Goal: Task Accomplishment & Management: Complete application form

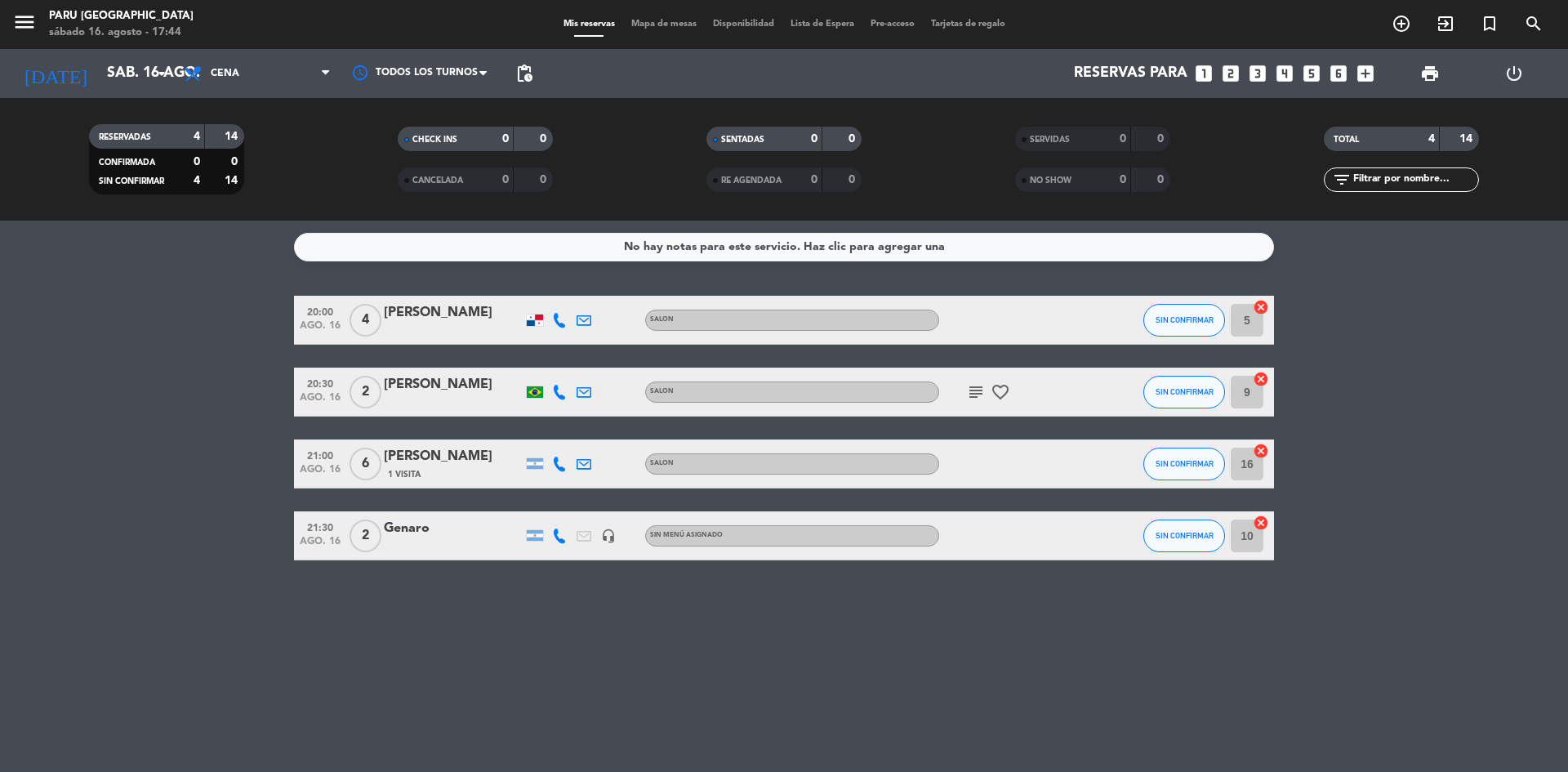
click at [106, 351] on bookings-row "20:00 [DATE] 4 [PERSON_NAME] SALON SIN CONFIRMAR 5 cancel 20:30 [DATE] 2 [PERSO…" at bounding box center [784, 427] width 1568 height 265
click at [811, 617] on div "No hay notas para este servicio. Haz clic para agregar una 20:00 [DATE] 4 [PERS…" at bounding box center [784, 496] width 1568 height 551
click at [558, 321] on icon at bounding box center [559, 320] width 15 height 15
click at [555, 297] on span "Copiar" at bounding box center [550, 293] width 34 height 17
click at [554, 388] on icon at bounding box center [559, 392] width 15 height 15
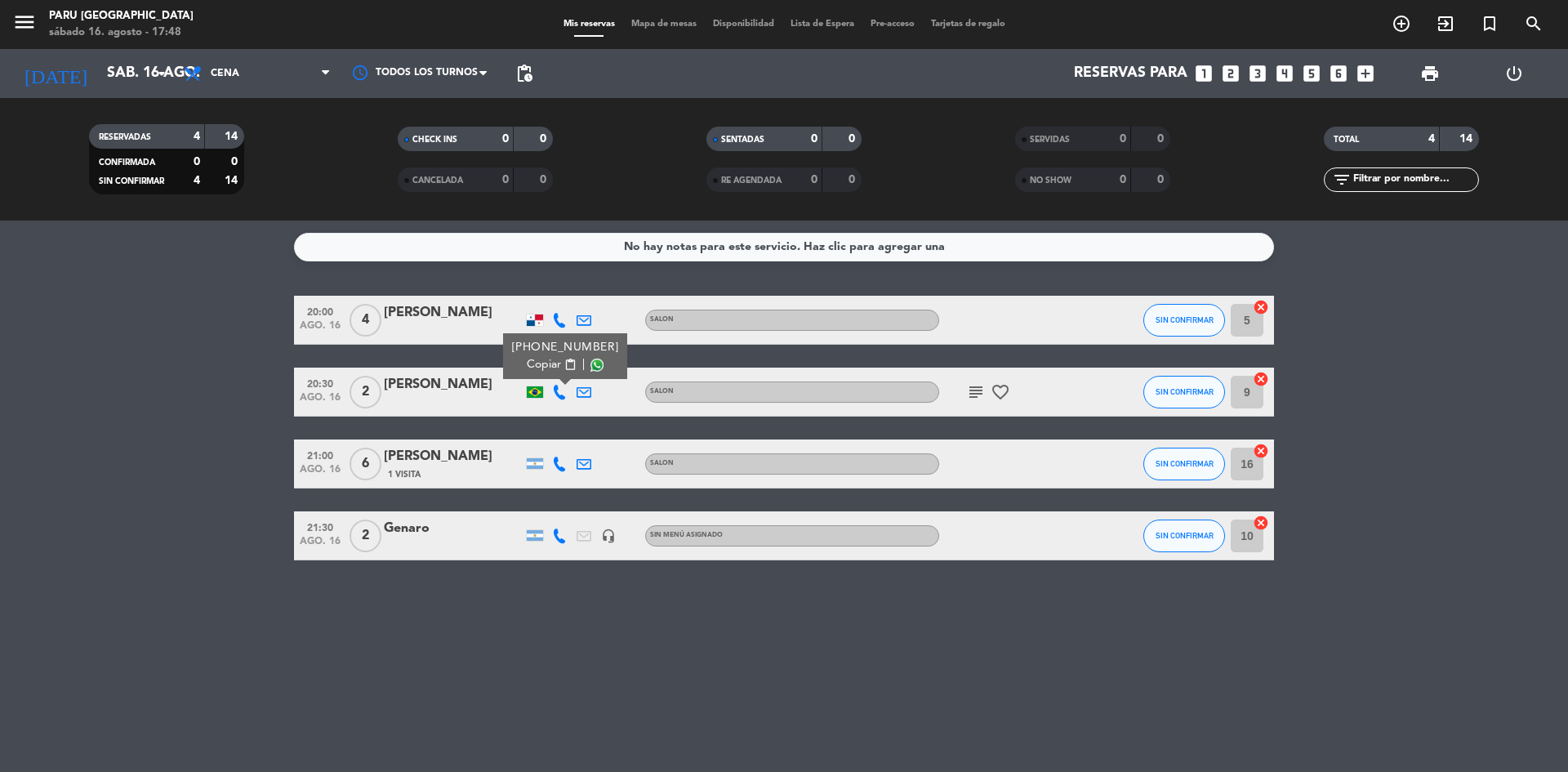
click at [541, 361] on span "Copiar" at bounding box center [543, 365] width 34 height 17
click at [566, 459] on icon at bounding box center [559, 464] width 15 height 15
click at [552, 445] on span "Copiar" at bounding box center [546, 437] width 34 height 17
click at [562, 531] on icon at bounding box center [559, 535] width 15 height 15
click at [544, 513] on span "Copiar" at bounding box center [546, 508] width 34 height 17
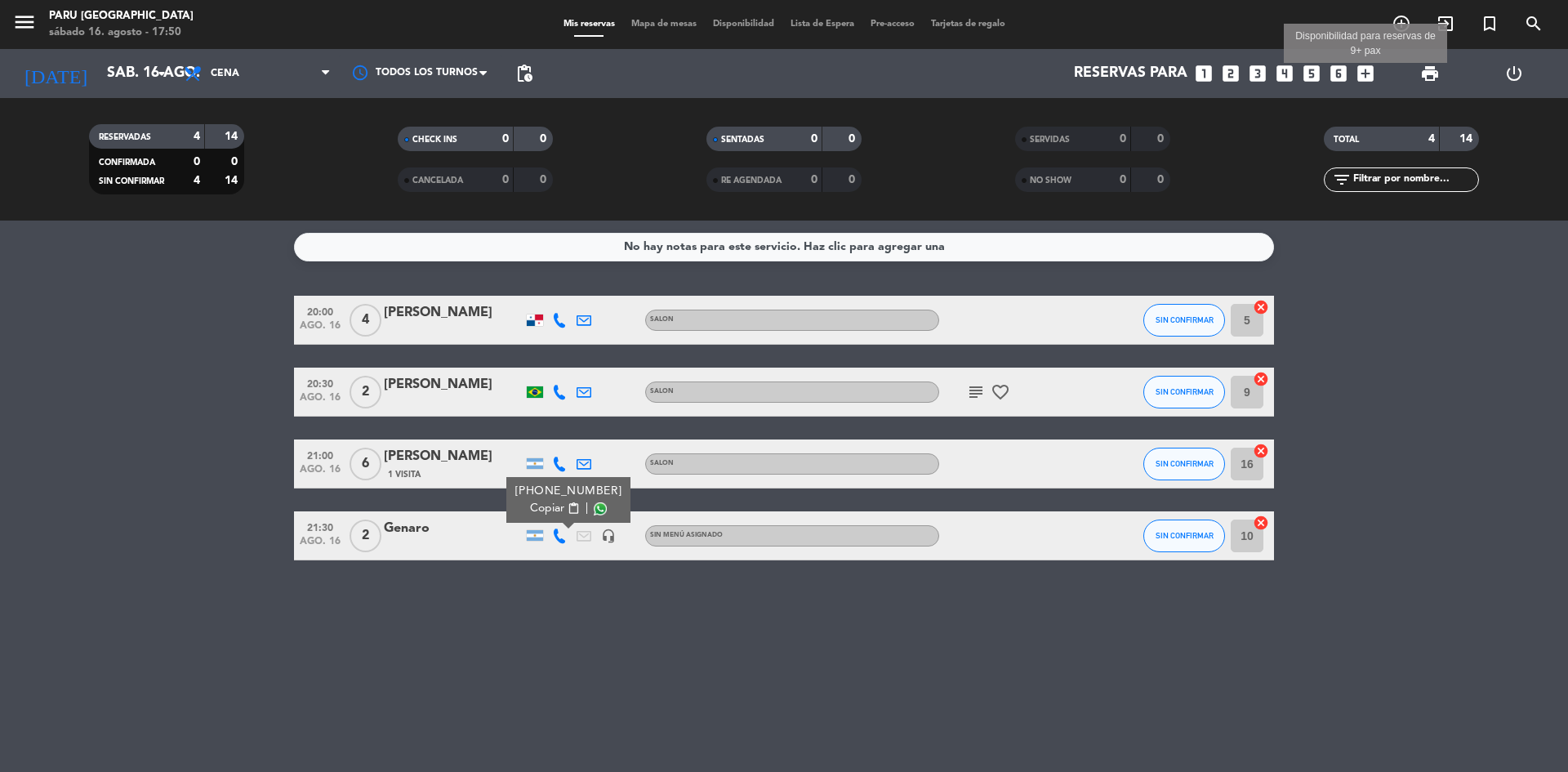
click at [1364, 74] on icon "add_box" at bounding box center [1366, 73] width 21 height 21
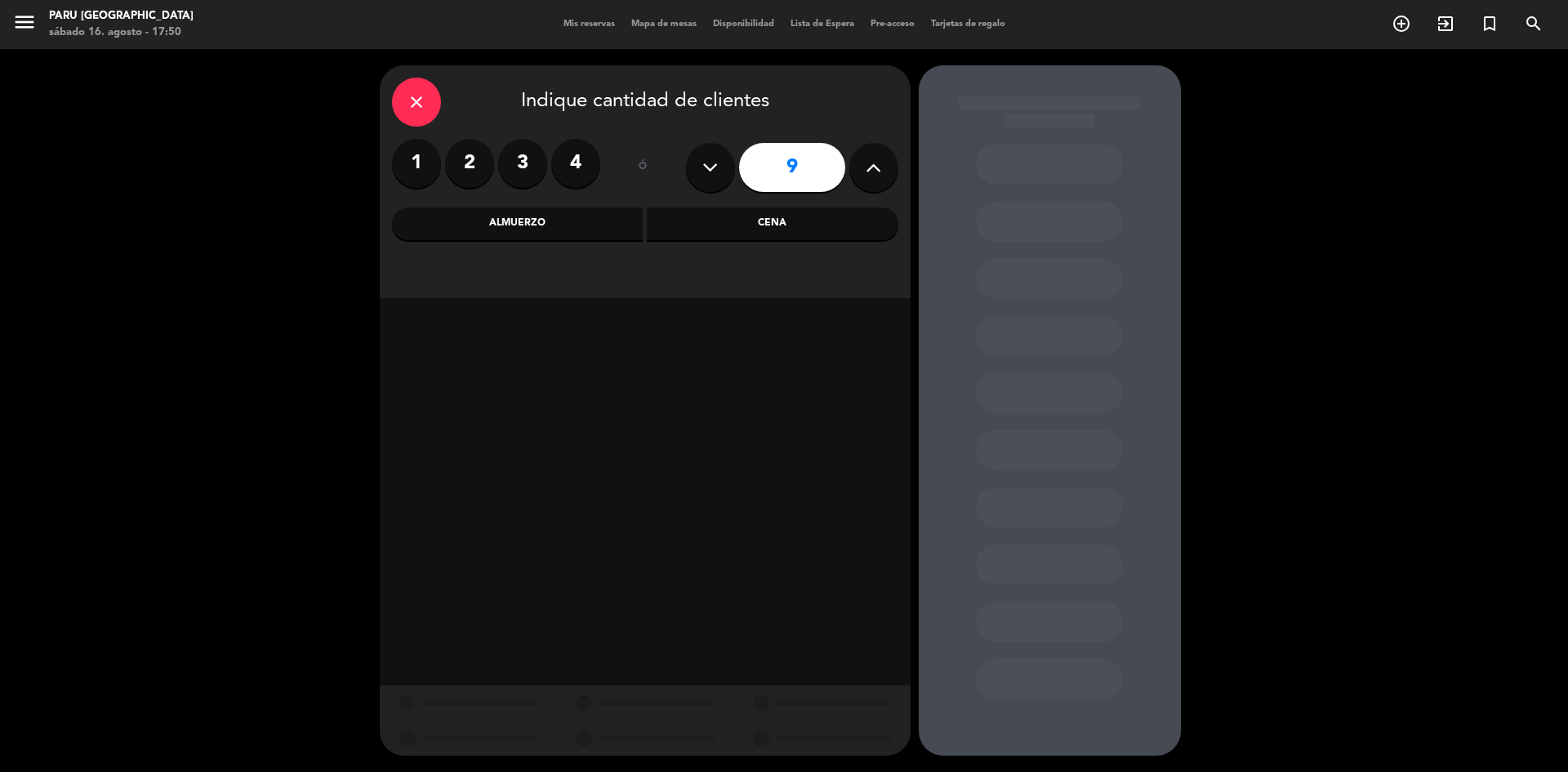
click at [806, 161] on input "9" at bounding box center [792, 168] width 106 height 49
click at [791, 231] on div "Cena" at bounding box center [773, 224] width 252 height 33
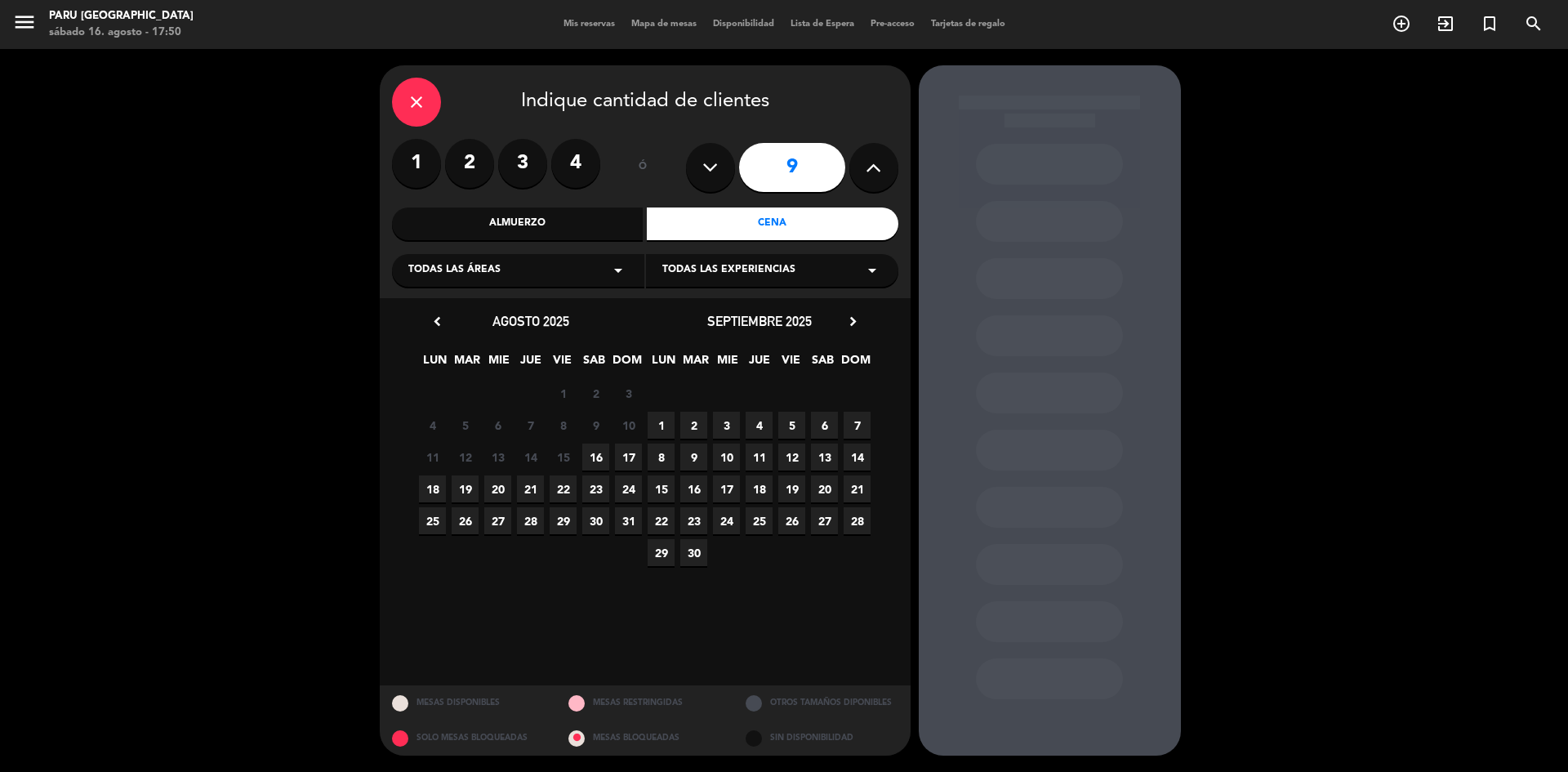
click at [599, 450] on span "16" at bounding box center [595, 457] width 27 height 27
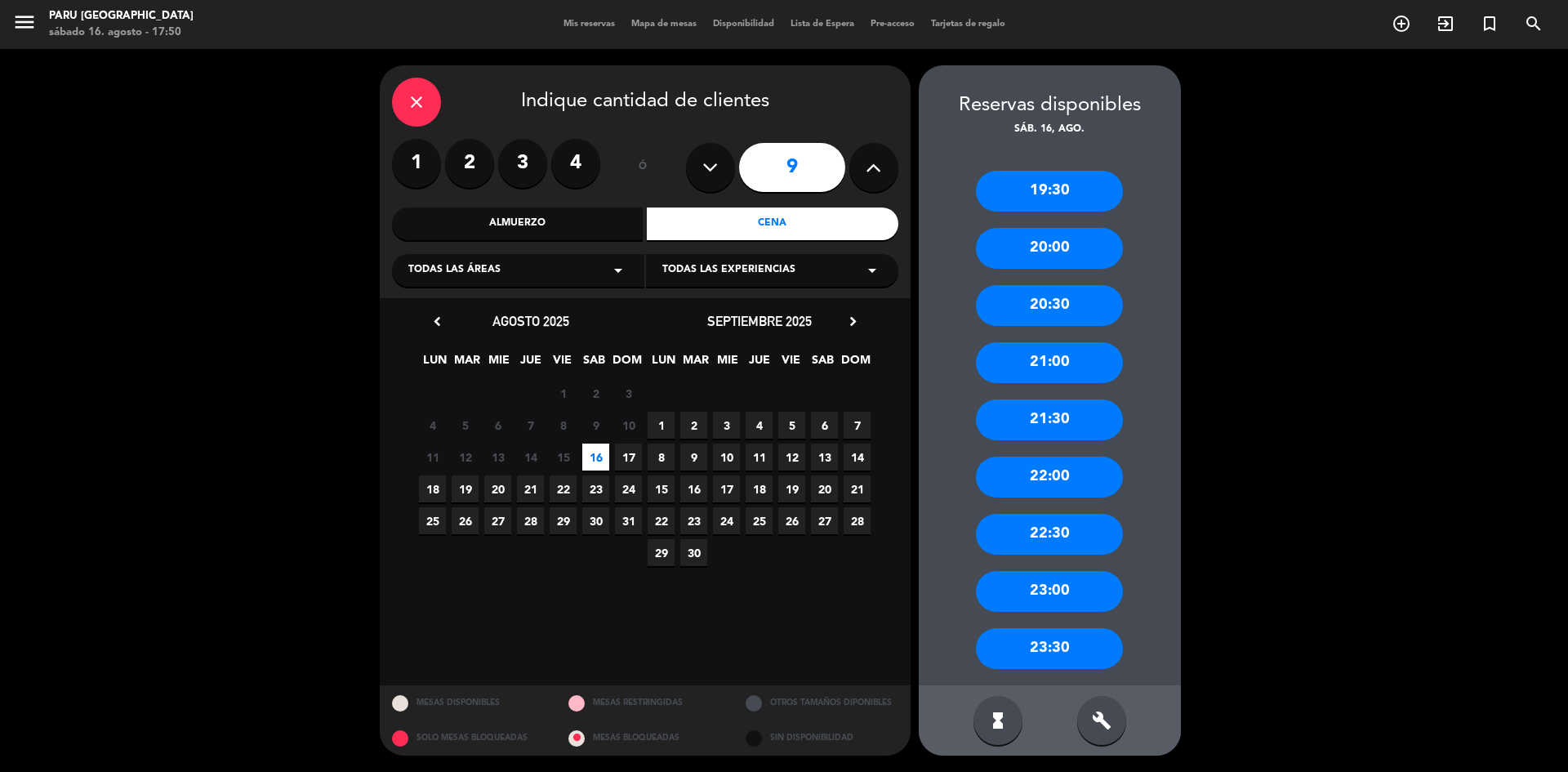
click at [1078, 473] on div "22:00" at bounding box center [1049, 477] width 147 height 41
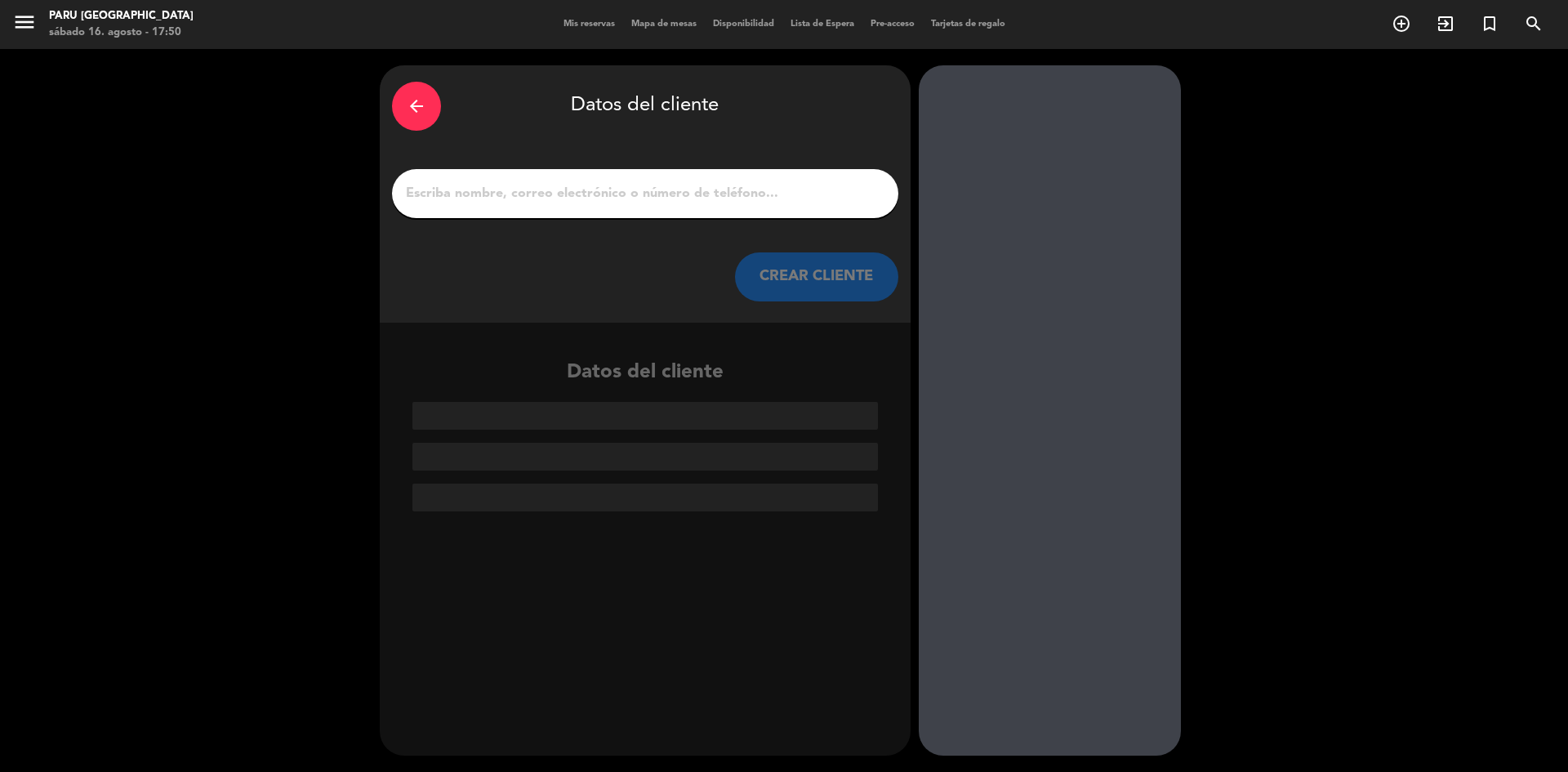
click at [633, 187] on input "1" at bounding box center [645, 194] width 482 height 23
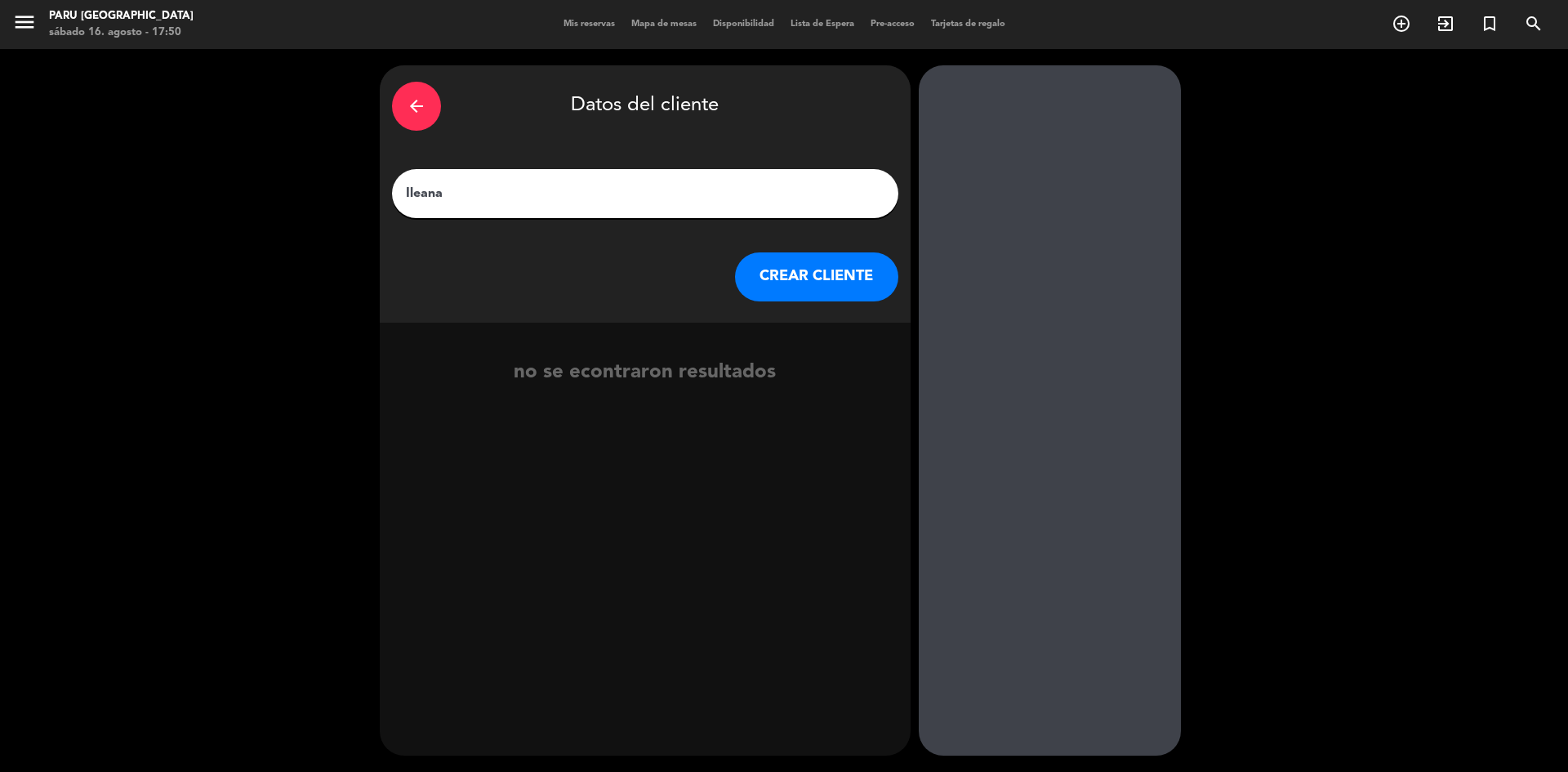
type input "Ileana"
click at [854, 267] on button "CREAR CLIENTE" at bounding box center [817, 277] width 163 height 49
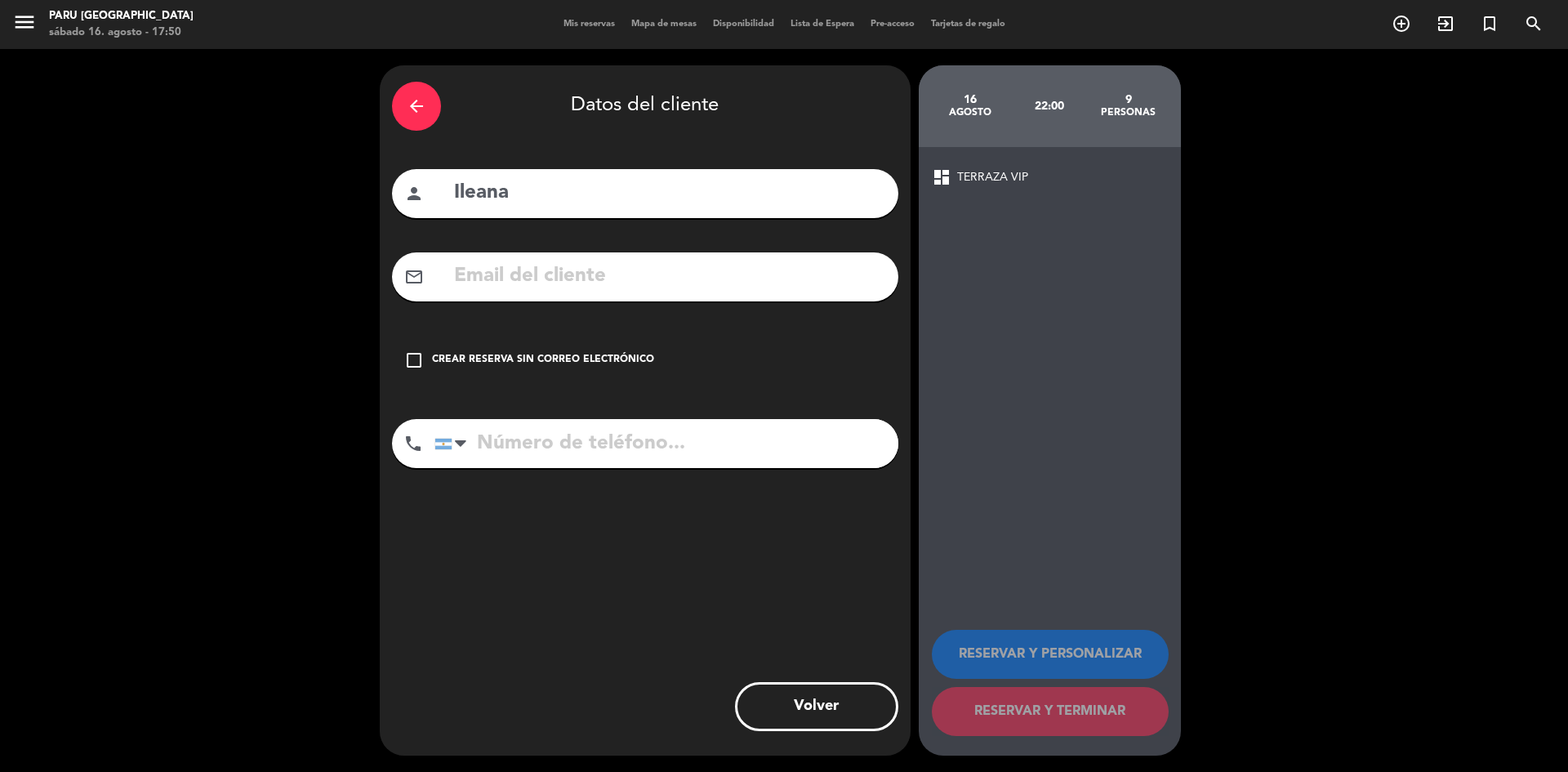
click at [439, 355] on div "Crear reserva sin correo electrónico" at bounding box center [543, 360] width 222 height 16
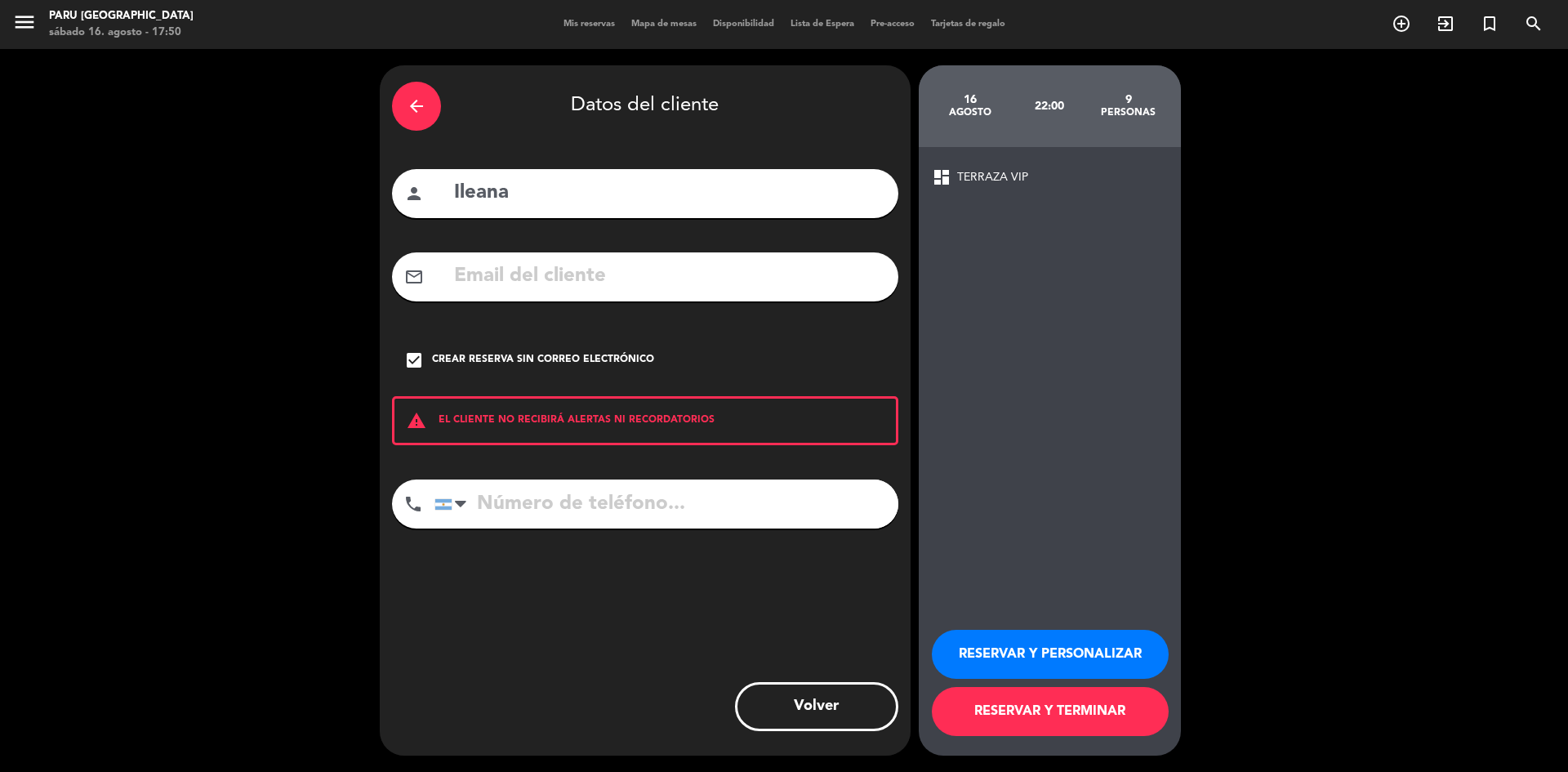
click at [998, 178] on span "TERRAZA VIP" at bounding box center [993, 178] width 71 height 19
click at [920, 177] on div "dashboard TERRAZA VIP RESERVAR Y PERSONALIZAR RESERVAR Y TERMINAR" at bounding box center [1050, 451] width 262 height 609
click at [586, 519] on input "tel" at bounding box center [666, 504] width 464 height 49
type input "1164793369"
click at [1068, 714] on button "RESERVAR Y TERMINAR" at bounding box center [1050, 711] width 237 height 49
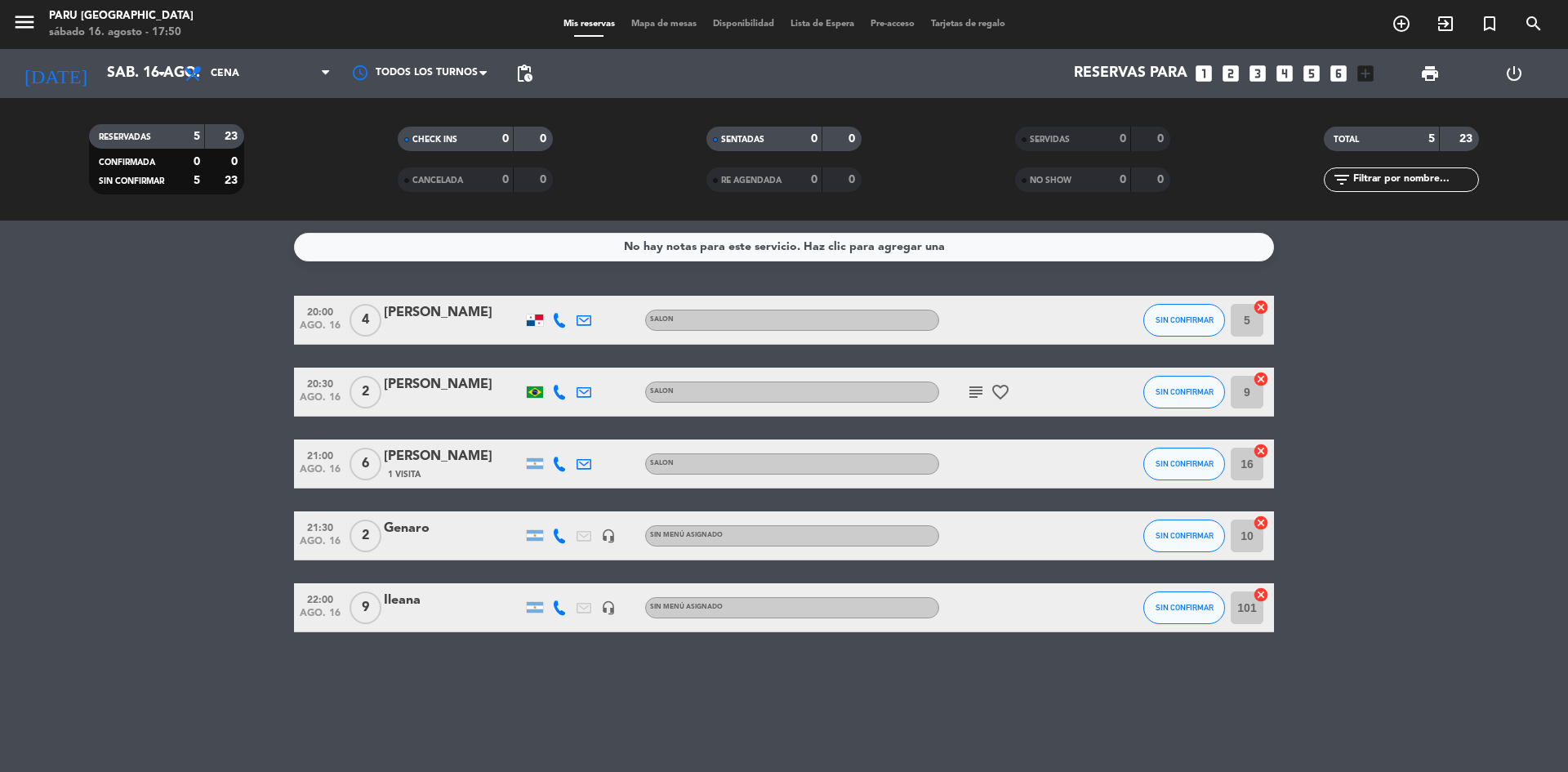
click at [566, 604] on icon at bounding box center [559, 607] width 15 height 15
click at [568, 582] on span "content_paste" at bounding box center [574, 580] width 12 height 12
click at [152, 384] on bookings-row "20:00 [DATE] 4 [PERSON_NAME] SALON SIN CONFIRMAR 5 cancel 20:30 [DATE] 2 [PERSO…" at bounding box center [784, 463] width 1568 height 336
click at [971, 396] on icon "subject" at bounding box center [976, 392] width 20 height 20
